Goal: Communication & Community: Answer question/provide support

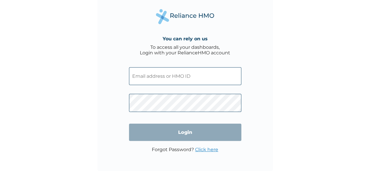
click at [179, 76] on input "text" at bounding box center [185, 76] width 112 height 18
type input "ALY/10016/A"
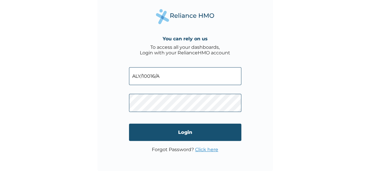
click at [189, 127] on input "Login" at bounding box center [185, 132] width 112 height 17
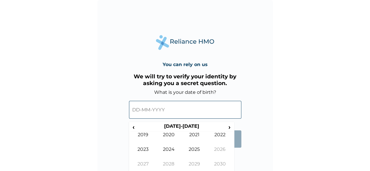
click at [181, 108] on input "text" at bounding box center [185, 110] width 112 height 18
click at [120, 115] on div "You can rely on us We will try to verify your identity by asking you a secret q…" at bounding box center [184, 87] width 175 height 175
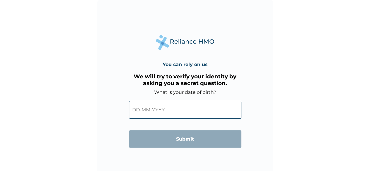
scroll to position [4, 0]
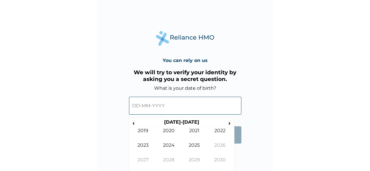
click at [141, 104] on input "text" at bounding box center [185, 106] width 112 height 18
click at [193, 123] on th "[DATE]-[DATE]" at bounding box center [181, 123] width 90 height 8
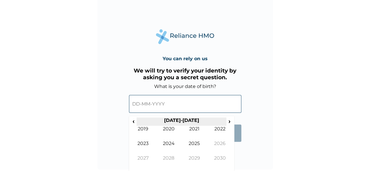
click at [179, 120] on th "[DATE]-[DATE]" at bounding box center [181, 121] width 90 height 8
click at [133, 122] on span "‹" at bounding box center [133, 120] width 6 height 7
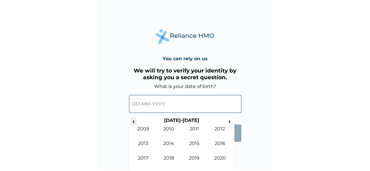
click at [133, 123] on span "‹" at bounding box center [133, 120] width 6 height 7
click at [170, 131] on td "2000" at bounding box center [169, 133] width 26 height 15
click at [141, 160] on td "Sep" at bounding box center [143, 162] width 26 height 15
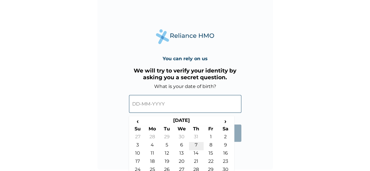
click at [195, 145] on td "7" at bounding box center [196, 146] width 15 height 8
type input "07-09-2000"
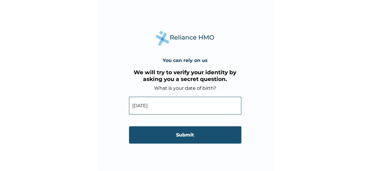
click at [181, 135] on input "Submit" at bounding box center [185, 134] width 112 height 17
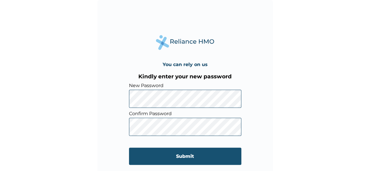
scroll to position [4, 0]
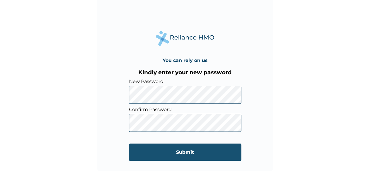
click at [145, 147] on input "Submit" at bounding box center [185, 152] width 112 height 17
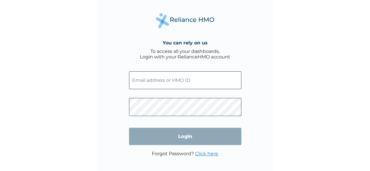
click at [195, 70] on span at bounding box center [185, 78] width 112 height 27
click at [180, 82] on input "text" at bounding box center [185, 80] width 112 height 18
type input "ALY/10016/A"
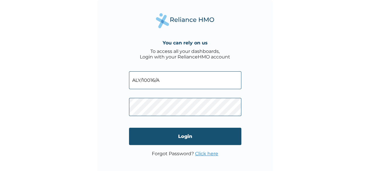
click at [184, 141] on input "Login" at bounding box center [185, 136] width 112 height 17
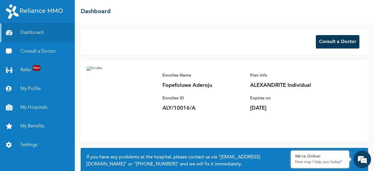
click at [321, 39] on button "Consult a Doctor" at bounding box center [338, 41] width 44 height 13
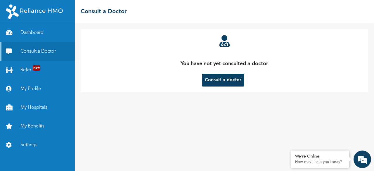
click at [225, 77] on button "Consult a doctor" at bounding box center [223, 80] width 42 height 13
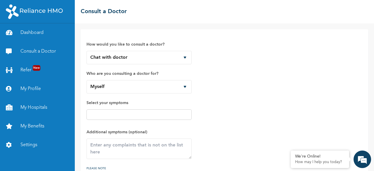
click at [145, 118] on div at bounding box center [139, 114] width 105 height 11
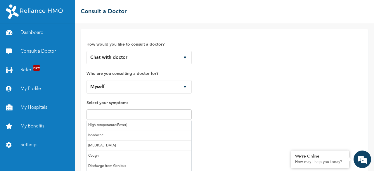
click at [148, 115] on input "text" at bounding box center [139, 114] width 102 height 7
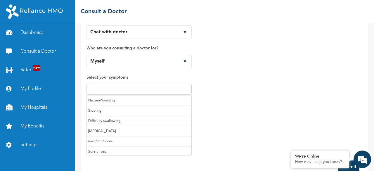
scroll to position [26, 0]
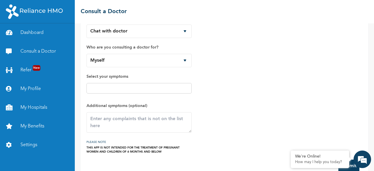
click at [222, 121] on div "How would you like to consult a doctor? Chat with doctor Phone Call Who are you…" at bounding box center [225, 81] width 276 height 145
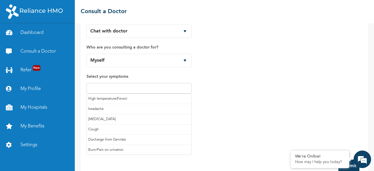
click at [153, 88] on input "text" at bounding box center [139, 88] width 102 height 7
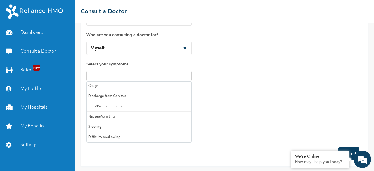
scroll to position [21, 0]
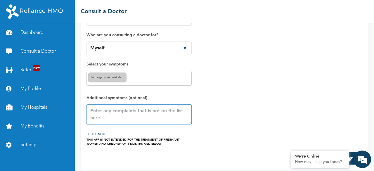
click at [123, 108] on textarea at bounding box center [139, 114] width 105 height 20
type textarea "R"
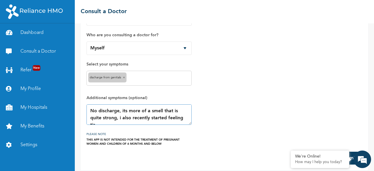
scroll to position [4, 0]
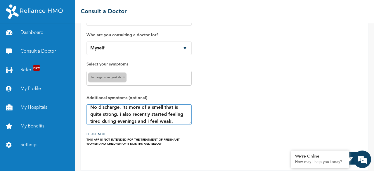
click at [117, 115] on textarea "No discharge, its more of a smell that is quite strong, i also recently started…" at bounding box center [139, 114] width 105 height 20
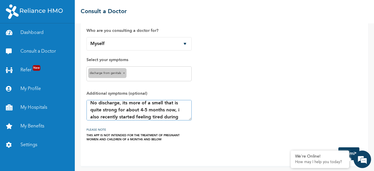
type textarea "No discharge, its more of a smell that is quite strong for about 4-5 months now…"
click at [351, 148] on button "Submit" at bounding box center [348, 153] width 21 height 13
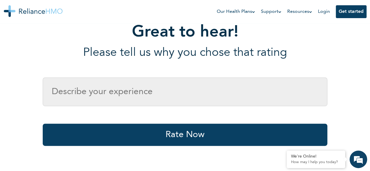
scroll to position [93, 0]
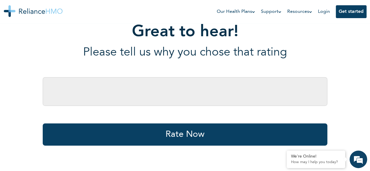
click at [173, 89] on input "text" at bounding box center [185, 91] width 284 height 29
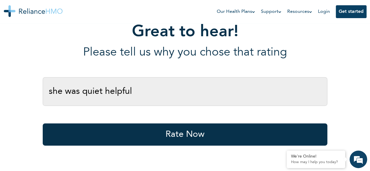
type input "she was quiet helpful"
click at [174, 136] on button "Rate Now" at bounding box center [185, 134] width 284 height 22
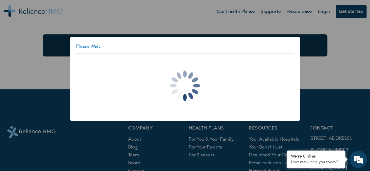
scroll to position [182, 0]
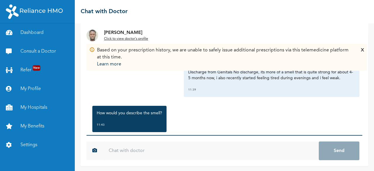
scroll to position [22, 0]
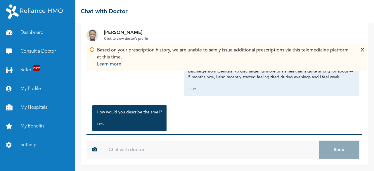
click at [141, 150] on input "text" at bounding box center [211, 150] width 216 height 19
click at [362, 50] on div "X" at bounding box center [362, 57] width 3 height 21
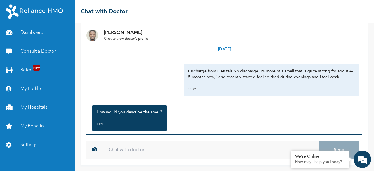
click at [148, 154] on input "text" at bounding box center [211, 150] width 216 height 19
type input "s"
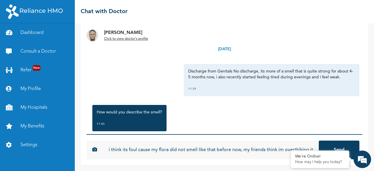
click at [252, 148] on input "i think its foul cause my flora did not smell like that before now, my friends …" at bounding box center [211, 150] width 216 height 19
click at [311, 148] on input "i think its foul cause my flora did not smell like that before now, my friends …" at bounding box center [211, 150] width 216 height 19
click at [292, 149] on input "i think its foul cause my flora did not smell like that before now, my friends …" at bounding box center [211, 150] width 216 height 19
click at [246, 150] on input "i think its foul cause my flora did not smell like that before now, my friends …" at bounding box center [211, 150] width 216 height 19
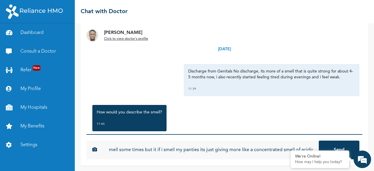
type input "i think its foul cause my flora did not smell like that before now, my friends …"
click at [336, 143] on button "Send" at bounding box center [339, 150] width 41 height 19
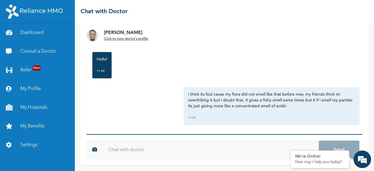
scroll to position [95, 0]
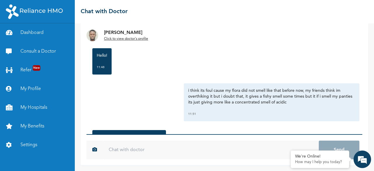
click at [302, 108] on div "i think its foul cause my flora did not smell like that before now, my friends …" at bounding box center [272, 102] width 176 height 38
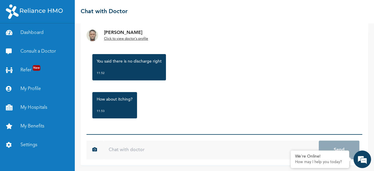
click at [187, 150] on input "text" at bounding box center [211, 150] width 216 height 19
type input "no discharge"
click at [319, 141] on button "Send" at bounding box center [339, 150] width 41 height 19
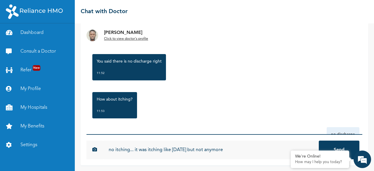
type input "no itching... it was itching like [DATE] but not anymore"
click at [319, 141] on button "Send" at bounding box center [339, 150] width 41 height 19
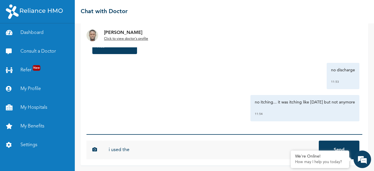
click at [158, 149] on input "i used the" at bounding box center [211, 150] width 216 height 19
type input "i used the mycoten plus that time"
click at [319, 141] on button "Send" at bounding box center [339, 150] width 41 height 19
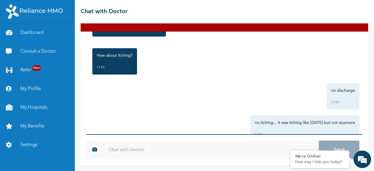
scroll to position [267, 0]
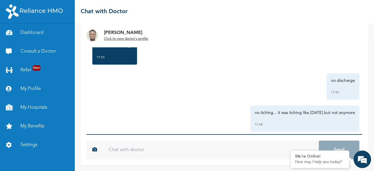
scroll to position [267, 0]
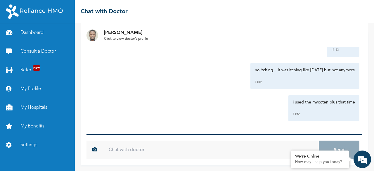
click at [129, 39] on u "Click to view doctor's profile" at bounding box center [126, 39] width 44 height 4
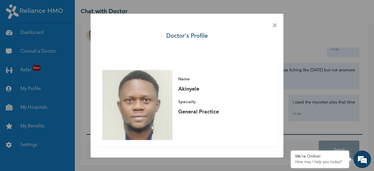
scroll to position [0, 0]
click at [277, 27] on span "×" at bounding box center [275, 26] width 6 height 12
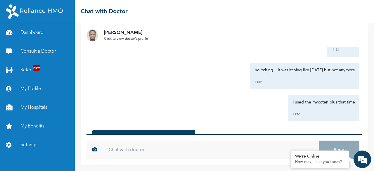
scroll to position [305, 0]
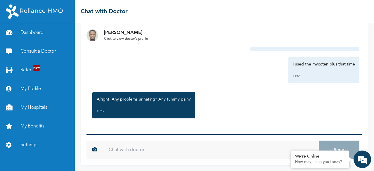
click at [147, 150] on input "text" at bounding box center [211, 150] width 216 height 19
type input "none at all"
click at [319, 141] on button "Send" at bounding box center [339, 150] width 41 height 19
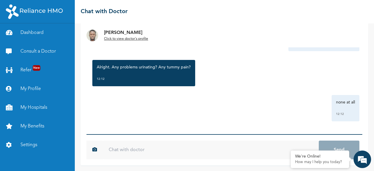
type input "o"
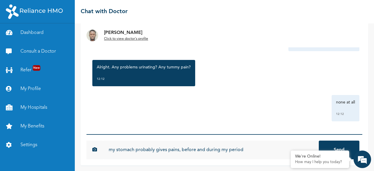
type input "my stomach probably gives pains, before and during my period"
click at [319, 141] on button "Send" at bounding box center [339, 150] width 41 height 19
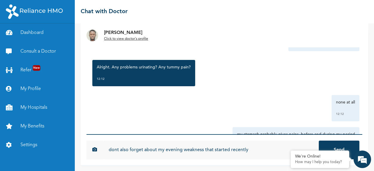
type input "dont also forget about my evening weakness that started recently"
click at [319, 141] on button "Send" at bounding box center [339, 150] width 41 height 19
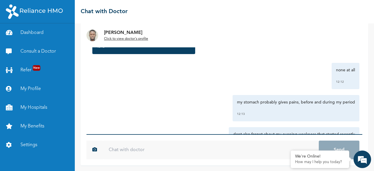
scroll to position [440, 0]
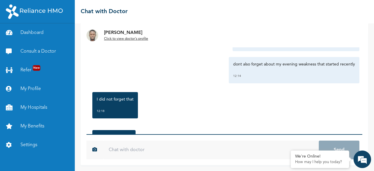
type input "b"
type input "no"
click at [319, 141] on button "Send" at bounding box center [339, 150] width 41 height 19
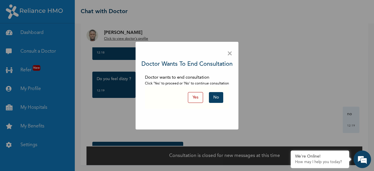
scroll to position [10, 0]
click at [215, 97] on button "No" at bounding box center [216, 97] width 14 height 11
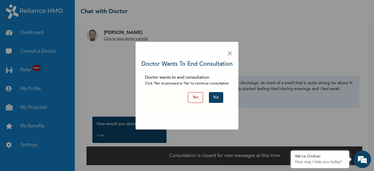
scroll to position [22, 0]
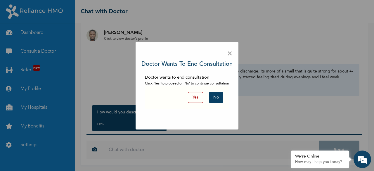
click at [219, 98] on button "No" at bounding box center [216, 97] width 14 height 11
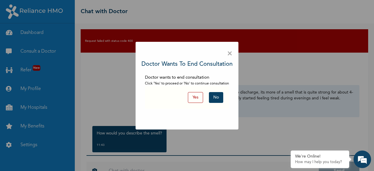
scroll to position [21, 0]
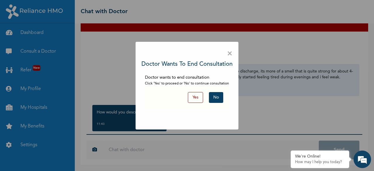
click at [230, 54] on span "×" at bounding box center [230, 54] width 6 height 12
click at [222, 101] on button "No" at bounding box center [216, 97] width 14 height 11
click at [232, 52] on span "×" at bounding box center [230, 54] width 6 height 12
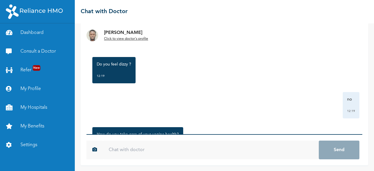
scroll to position [548, 0]
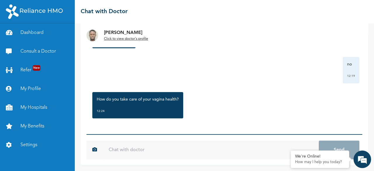
click at [155, 151] on input "text" at bounding box center [211, 150] width 216 height 19
type input "just water"
click at [319, 141] on button "Send" at bounding box center [339, 150] width 41 height 19
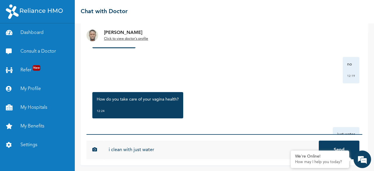
type input "i clean with just water"
click at [319, 141] on button "Send" at bounding box center [339, 150] width 41 height 19
type input "o"
type input "i used [MEDICAL_DATA] recently to help with the smell"
click at [319, 141] on button "Send" at bounding box center [339, 150] width 41 height 19
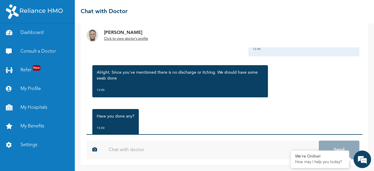
scroll to position [726, 0]
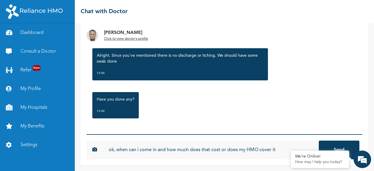
type input "ok, when can i come in and how much does that cost or does my HMO cover it"
click at [319, 141] on button "Send" at bounding box center [339, 150] width 41 height 19
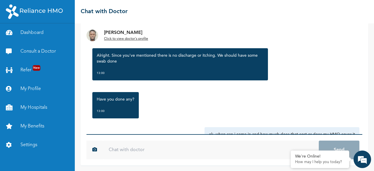
scroll to position [758, 0]
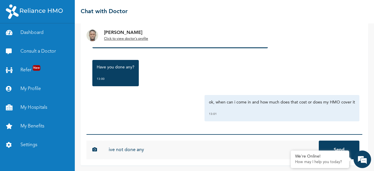
type input "ive not done any"
click at [319, 141] on button "Send" at bounding box center [339, 150] width 41 height 19
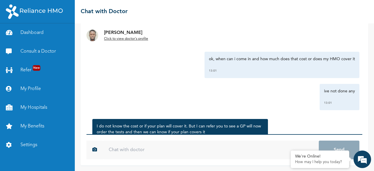
scroll to position [834, 0]
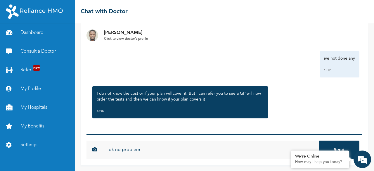
type input "ok no problem"
click at [319, 141] on button "Send" at bounding box center [339, 150] width 41 height 19
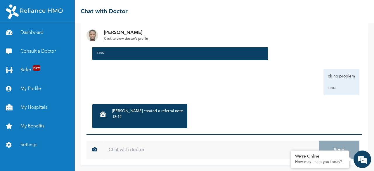
scroll to position [902, 0]
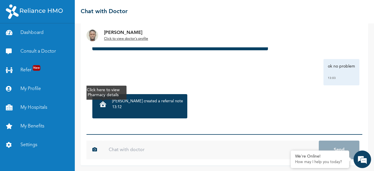
click at [105, 106] on icon at bounding box center [103, 104] width 7 height 6
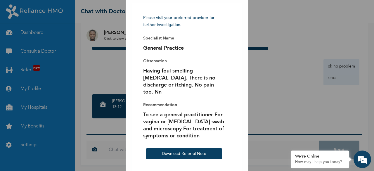
scroll to position [22, 0]
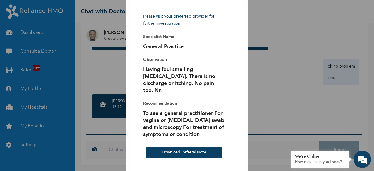
click at [190, 150] on link "Download Referral Note" at bounding box center [184, 152] width 44 height 4
click at [277, 121] on div "× Referred Pharmacy Details Please visit your preferred provider for further in…" at bounding box center [187, 85] width 374 height 171
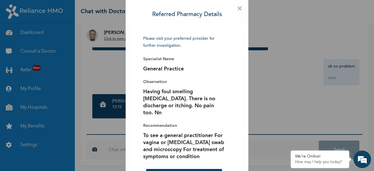
click at [165, 46] on span "Please visit your preferred provider for further investigation." at bounding box center [184, 42] width 82 height 14
click at [238, 8] on span "×" at bounding box center [240, 9] width 6 height 6
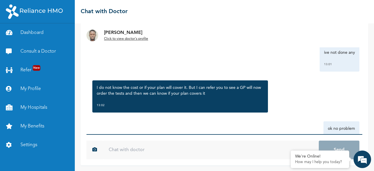
scroll to position [902, 0]
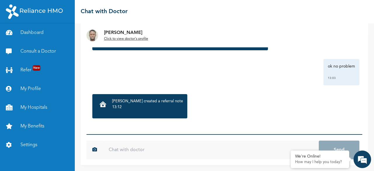
click at [141, 152] on input "text" at bounding box center [211, 150] width 216 height 19
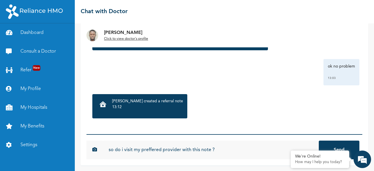
type input "so do i visit my preffered provider with this note ?"
click at [319, 141] on button "Send" at bounding box center [339, 150] width 41 height 19
type input "or are you recommending someone for me"
click at [319, 141] on button "Send" at bounding box center [339, 150] width 41 height 19
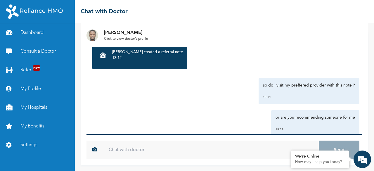
scroll to position [967, 0]
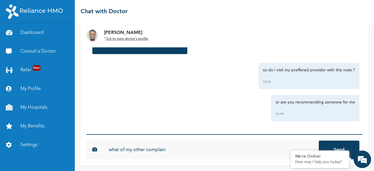
type input "what of my other complain"
click at [319, 141] on button "Send" at bounding box center [339, 150] width 41 height 19
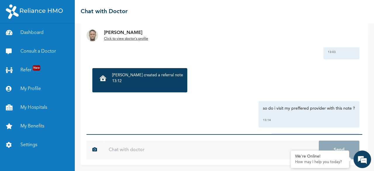
scroll to position [1037, 0]
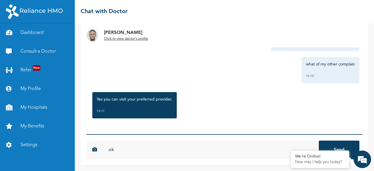
type input "ok"
click at [319, 141] on button "Send" at bounding box center [339, 150] width 41 height 19
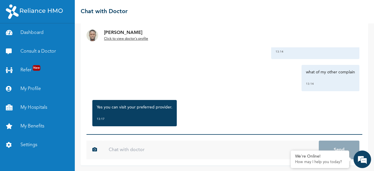
scroll to position [1028, 0]
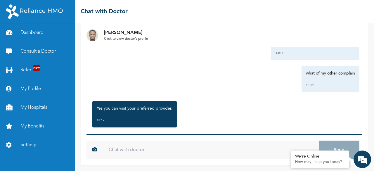
click at [302, 76] on div "what of my other complain 13:14" at bounding box center [331, 79] width 58 height 26
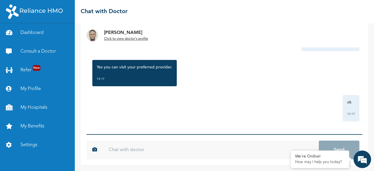
click at [153, 152] on input "text" at bounding box center [211, 150] width 216 height 19
type input "my other complain ?"
click at [319, 141] on button "Send" at bounding box center [339, 150] width 41 height 19
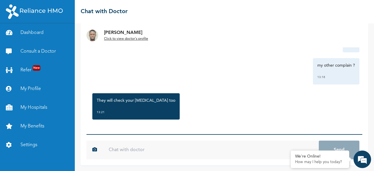
scroll to position [1139, 0]
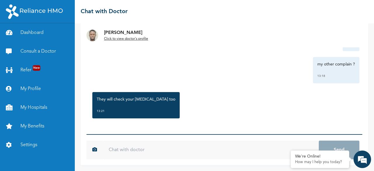
click at [132, 151] on input "text" at bounding box center [211, 150] width 216 height 19
type input "ok well noted"
click at [319, 141] on button "Send" at bounding box center [339, 150] width 41 height 19
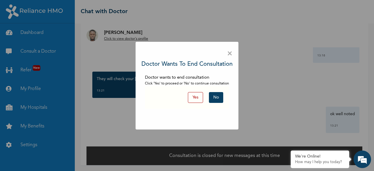
scroll to position [10, 0]
click at [199, 96] on button "Yes" at bounding box center [195, 97] width 15 height 11
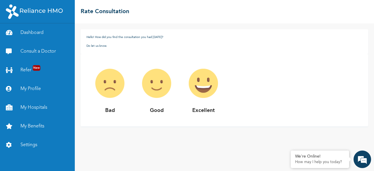
click at [200, 90] on img at bounding box center [203, 83] width 47 height 47
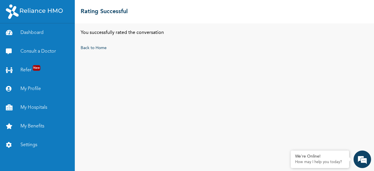
click at [158, 83] on div "You successfully rated the conversation Back to Home" at bounding box center [224, 97] width 299 height 148
click at [94, 49] on link "Back to Home" at bounding box center [94, 48] width 26 height 4
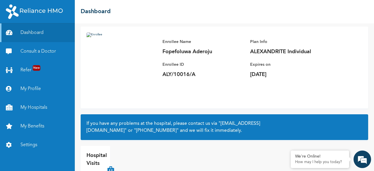
scroll to position [55, 0]
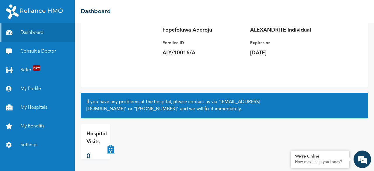
click at [35, 105] on link "My Hospitals" at bounding box center [37, 107] width 75 height 19
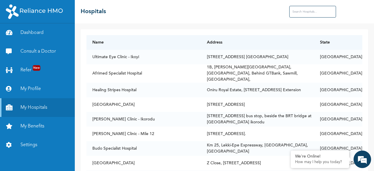
click at [310, 10] on input "text" at bounding box center [312, 12] width 47 height 12
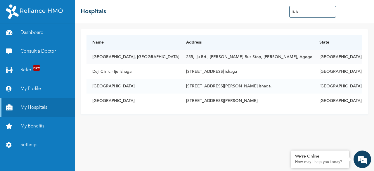
type input "iju is"
click at [127, 57] on td "[GEOGRAPHIC_DATA], [GEOGRAPHIC_DATA]" at bounding box center [134, 57] width 94 height 15
click at [209, 54] on td "255, Iju Rd., [PERSON_NAME] Bus Stop, [PERSON_NAME], Agege" at bounding box center [246, 57] width 133 height 15
